Goal: Task Accomplishment & Management: Manage account settings

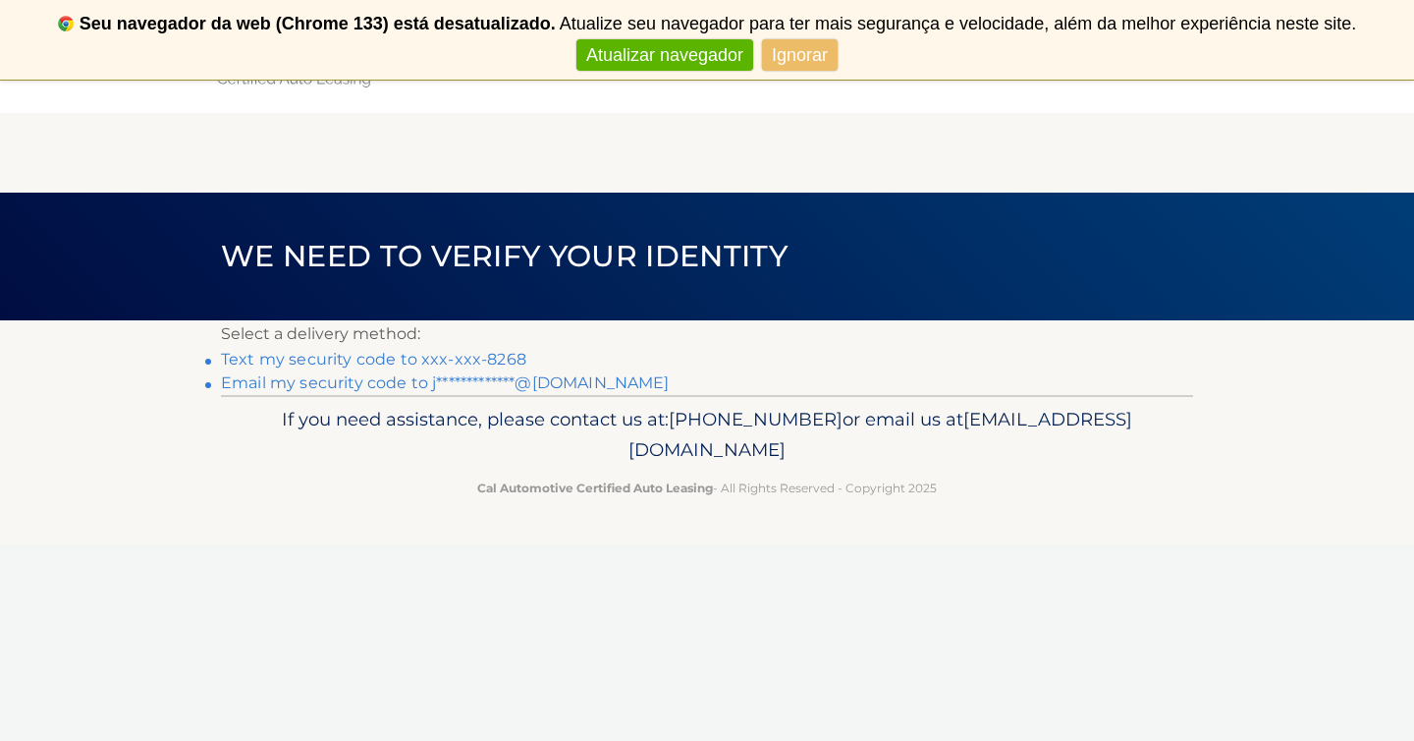
click at [434, 365] on link "Text my security code to xxx-xxx-8268" at bounding box center [373, 359] width 305 height 19
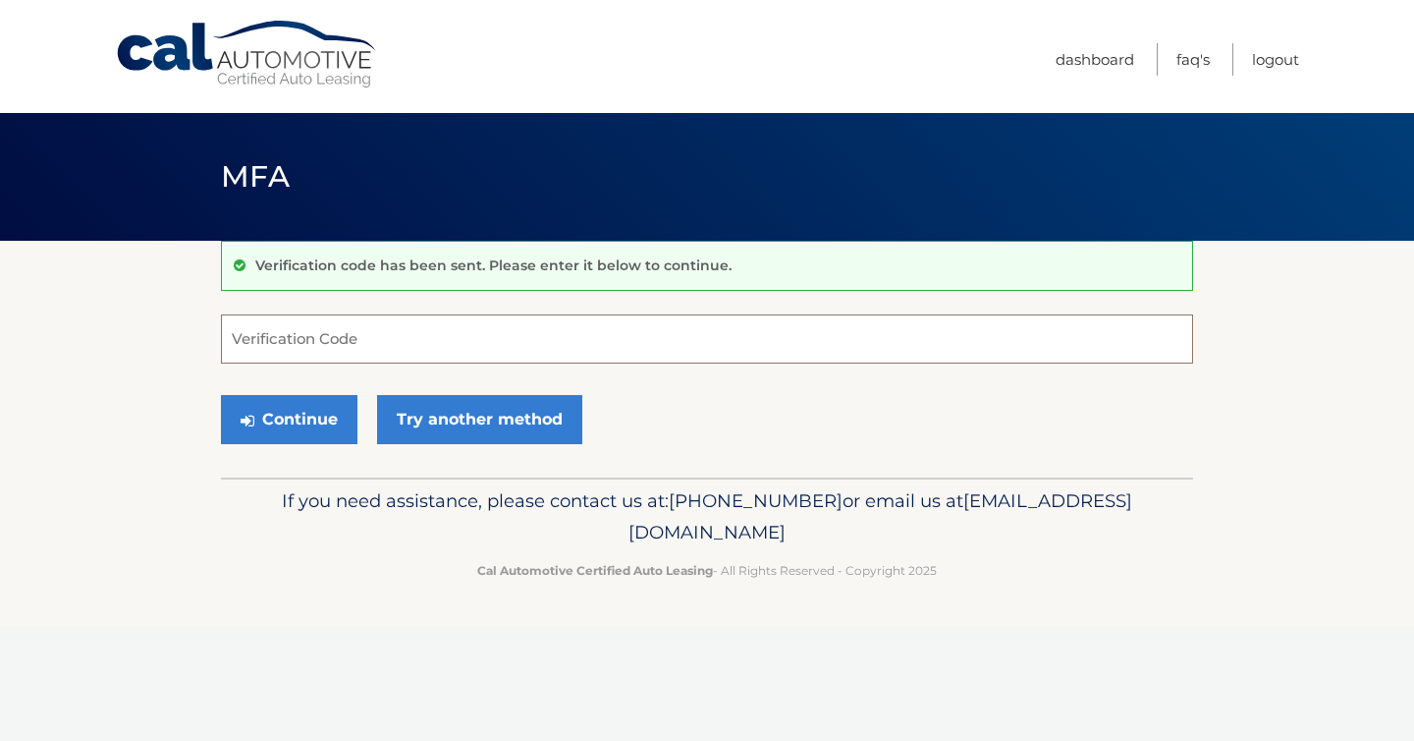
click at [500, 342] on input "Verification Code" at bounding box center [707, 338] width 972 height 49
type input "225466"
click at [314, 420] on button "Continue" at bounding box center [289, 419] width 137 height 49
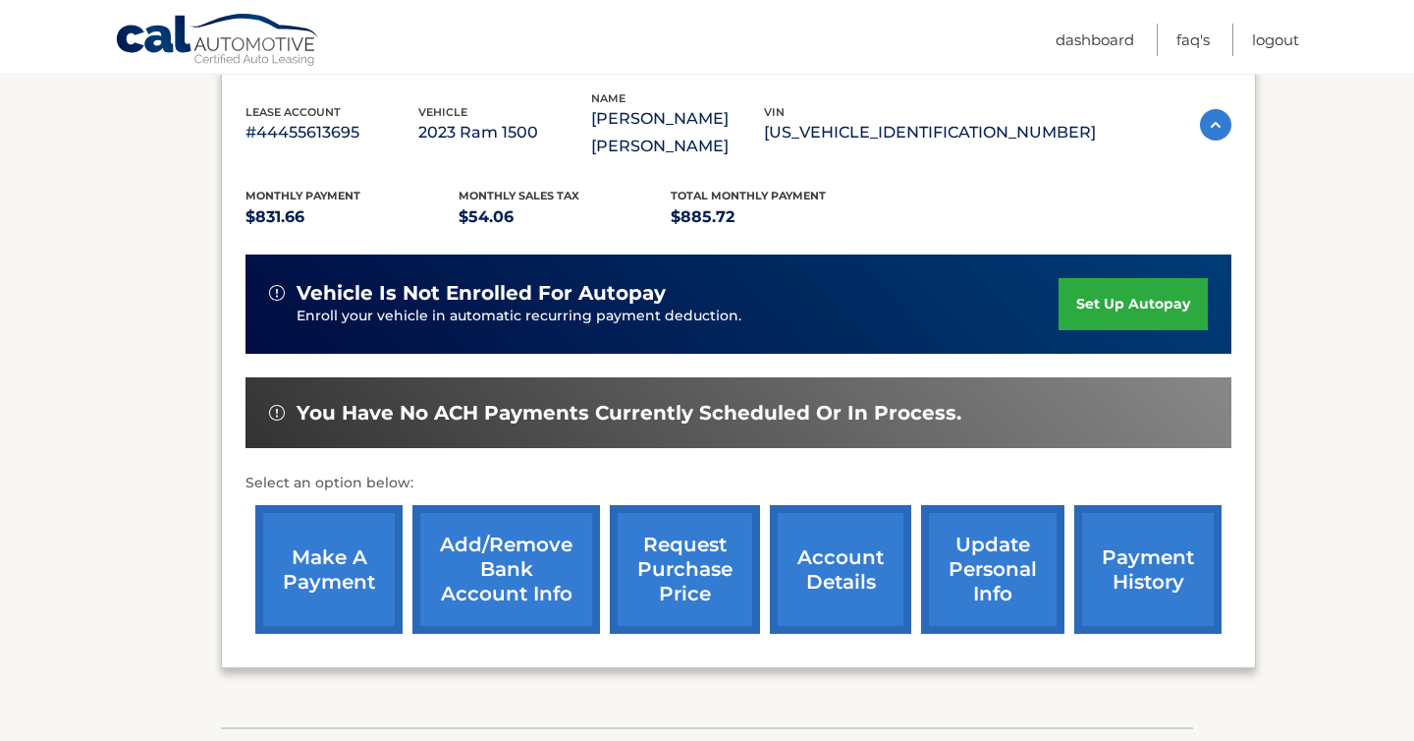
scroll to position [376, 0]
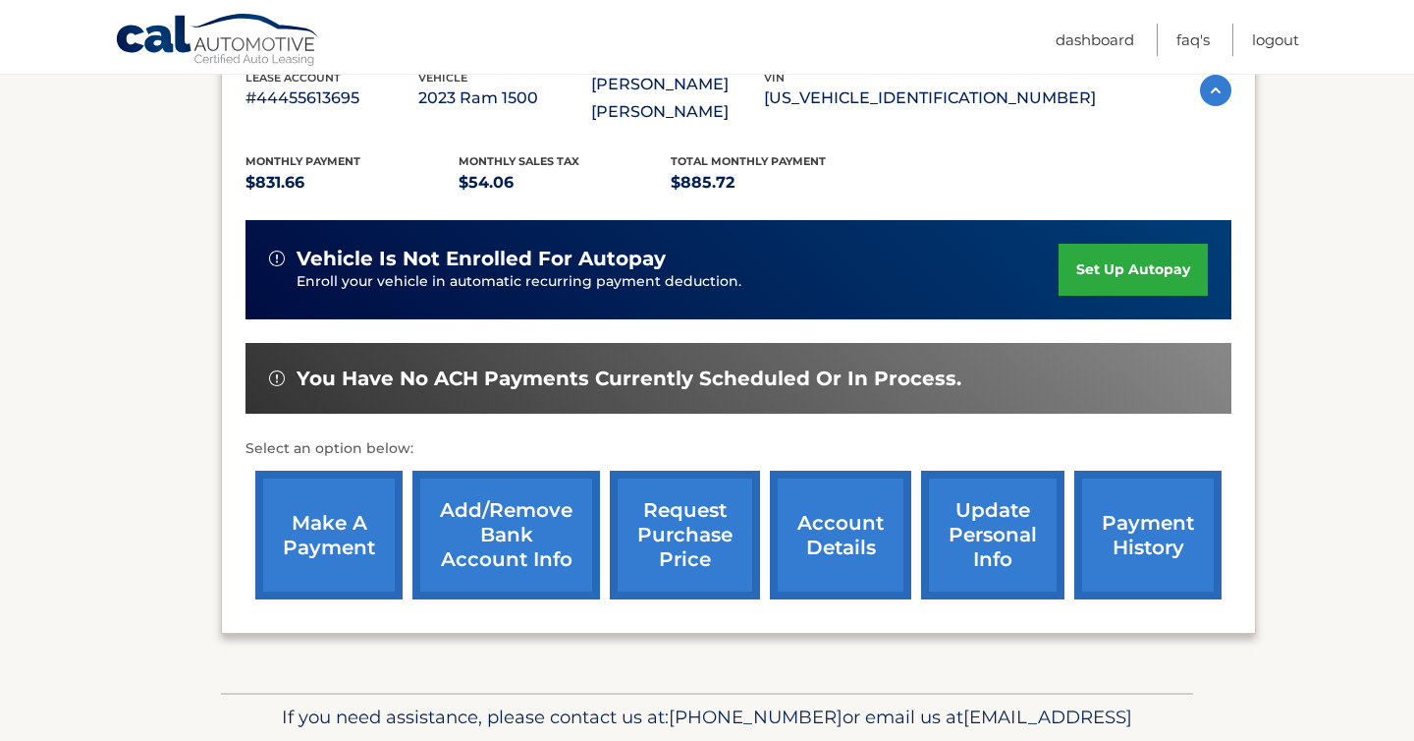
click at [325, 537] on link "make a payment" at bounding box center [328, 534] width 147 height 129
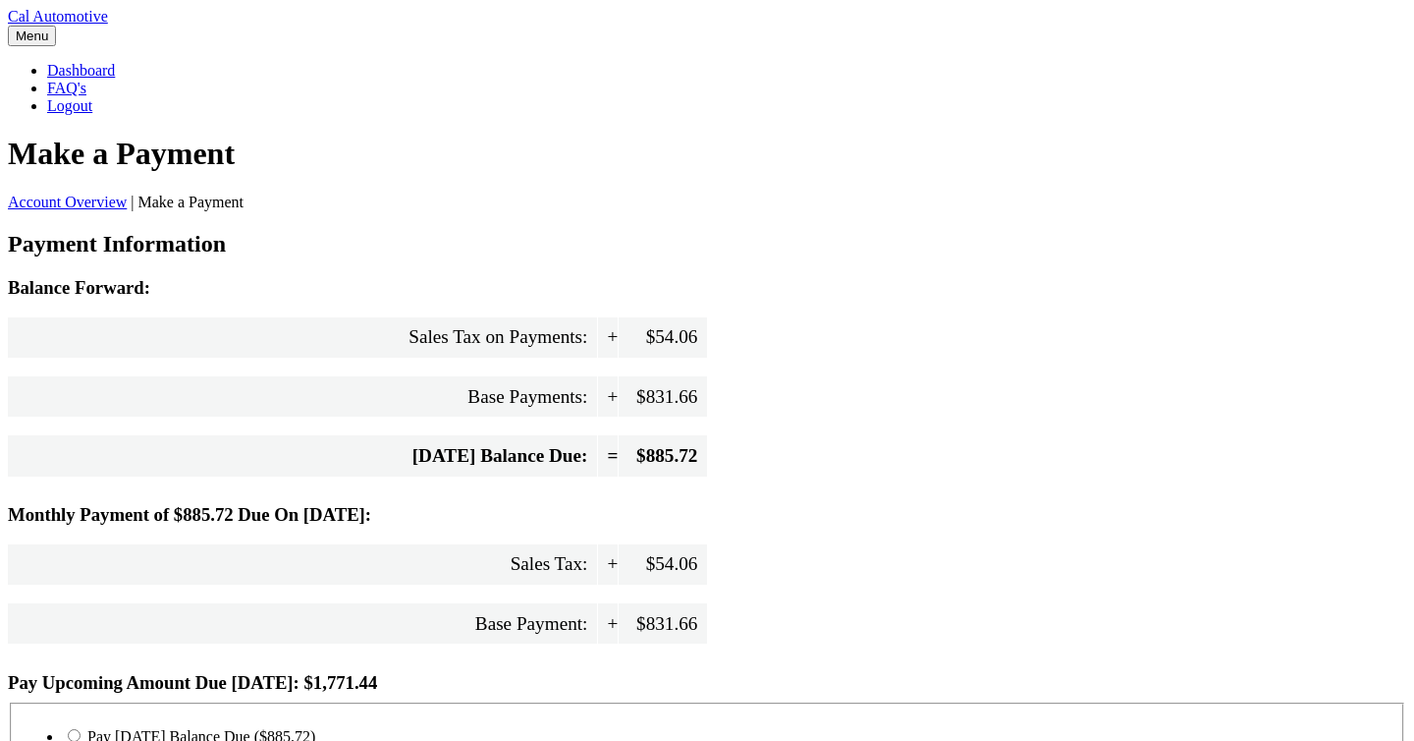
select select "NmJhODJmNjEtMjZjNi00MmU3LWEyNWEtOWI1Mjg0Yzk3NTIw"
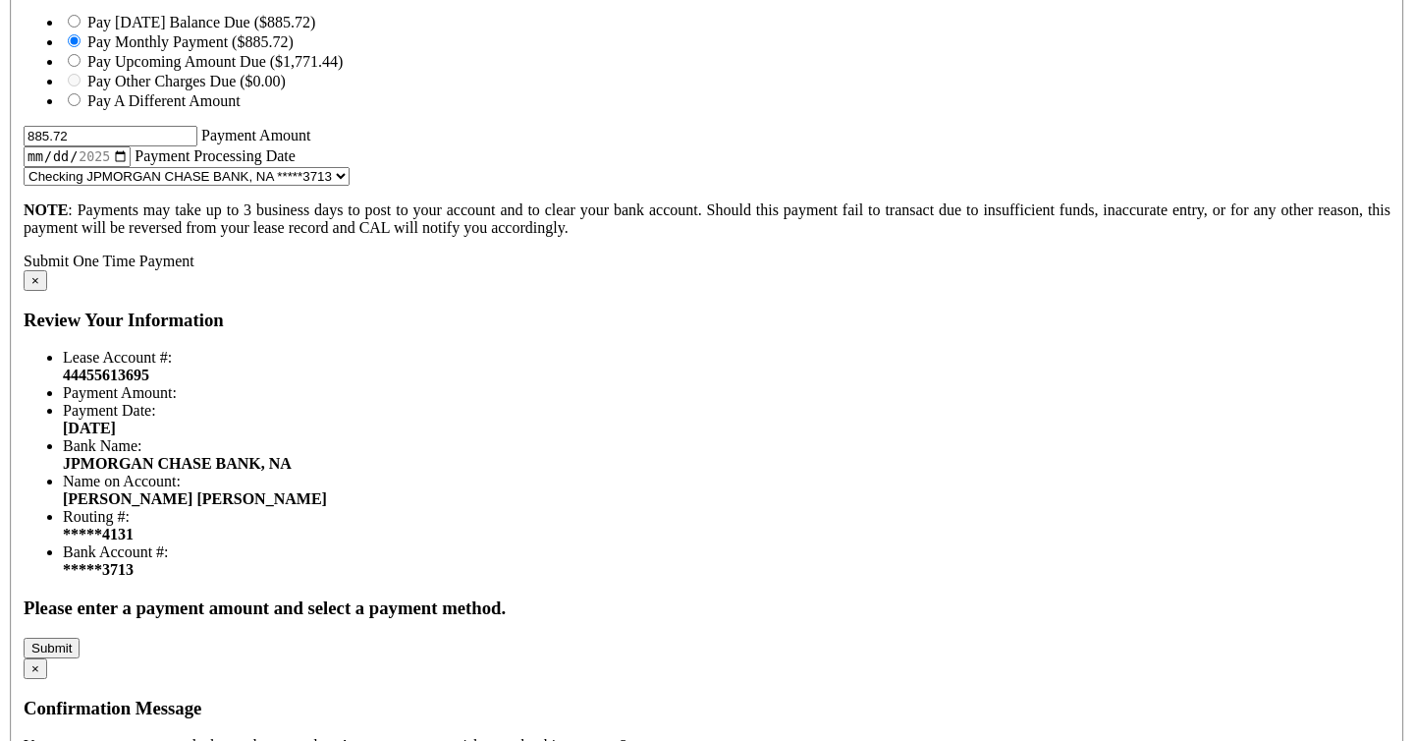
scroll to position [716, 0]
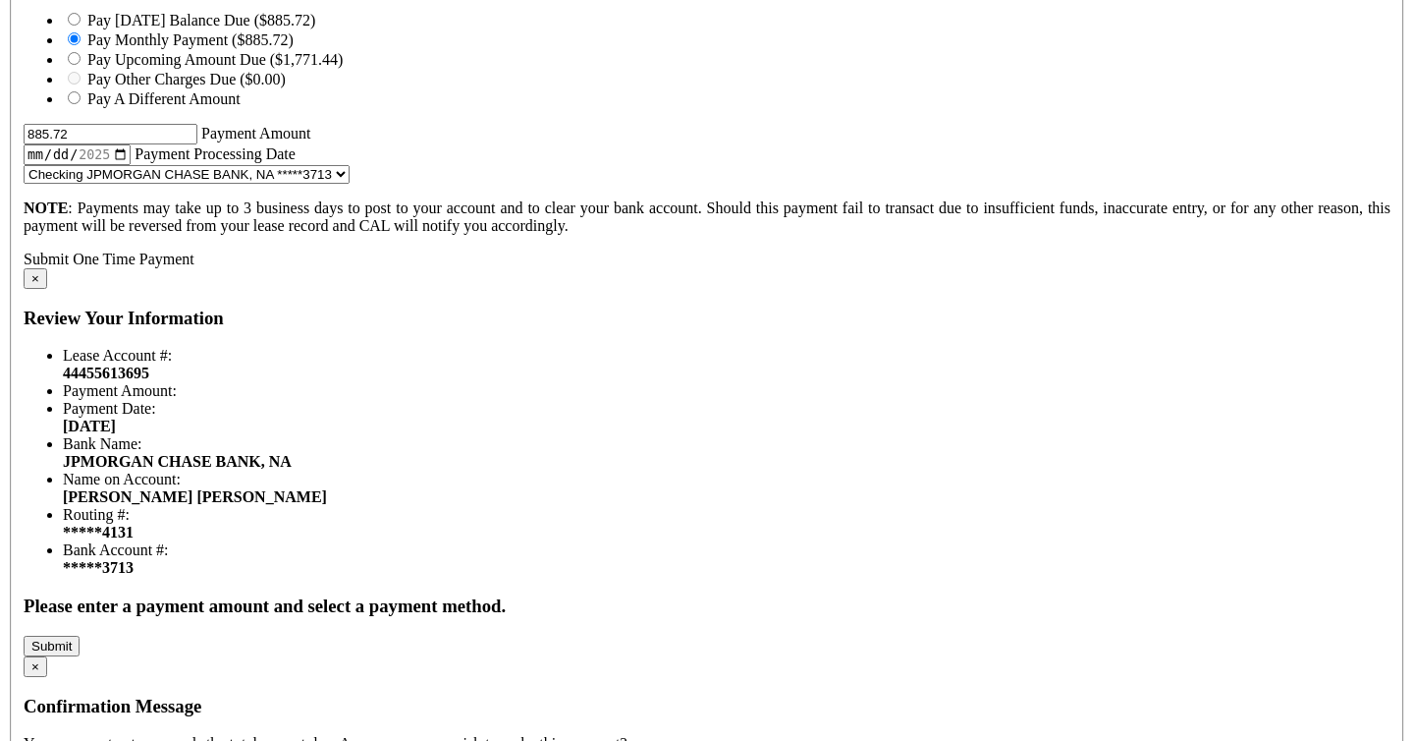
click at [194, 267] on link "Submit One Time Payment" at bounding box center [109, 258] width 171 height 17
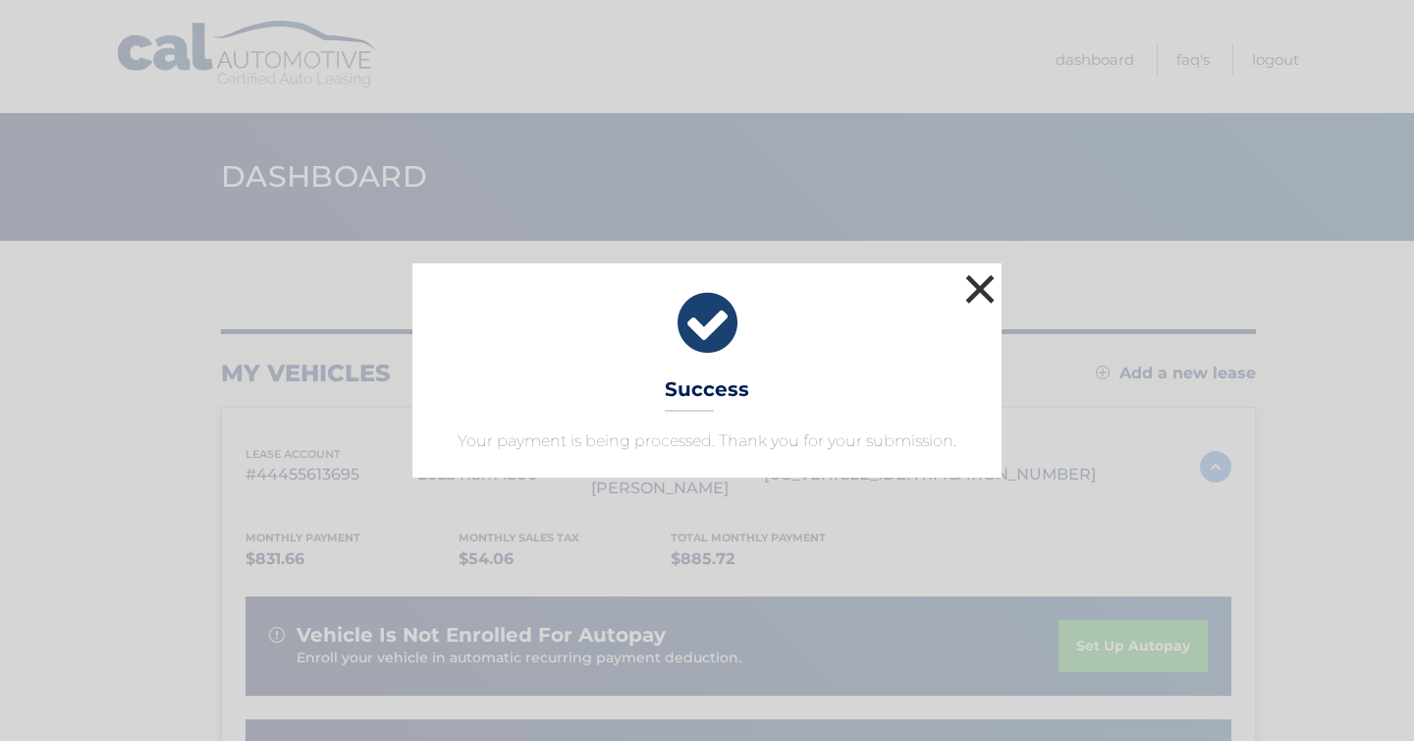
click at [987, 289] on button "×" at bounding box center [980, 288] width 39 height 39
